Goal: Communication & Community: Answer question/provide support

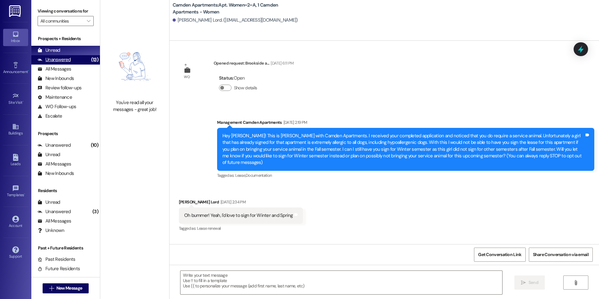
scroll to position [20716, 0]
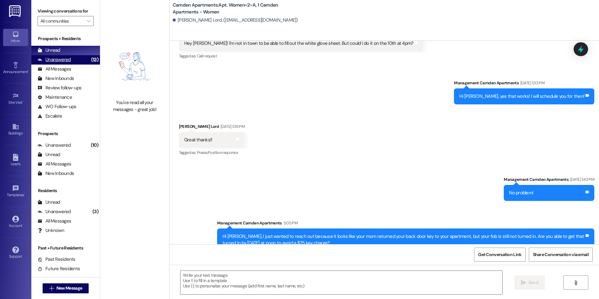
click at [70, 59] on div "Unanswered (13)" at bounding box center [65, 59] width 69 height 9
click at [69, 50] on div "Unread (0)" at bounding box center [65, 50] width 69 height 9
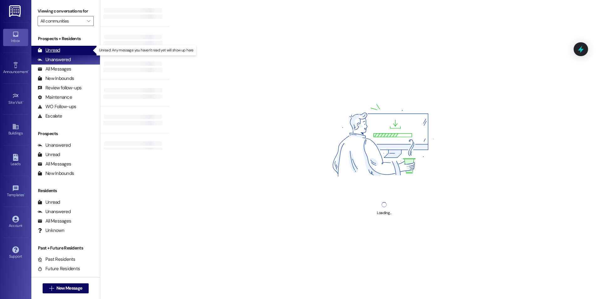
click at [57, 47] on div "Unread" at bounding box center [49, 50] width 23 height 7
